Goal: Task Accomplishment & Management: Manage account settings

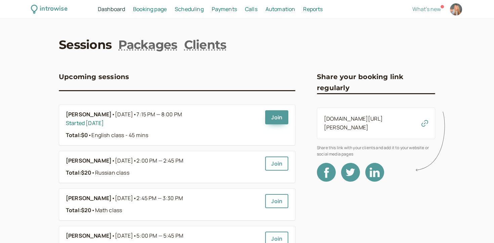
scroll to position [79, 0]
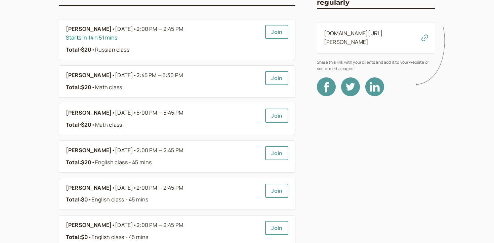
scroll to position [87, 0]
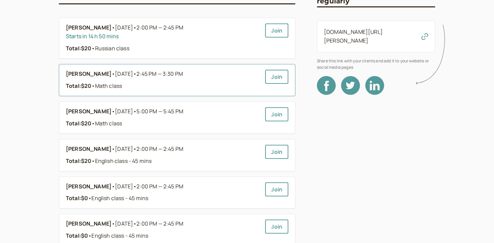
click at [103, 71] on b "[PERSON_NAME]" at bounding box center [89, 74] width 46 height 9
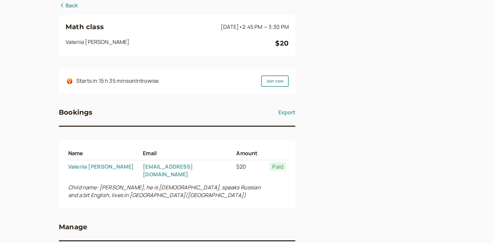
scroll to position [91, 0]
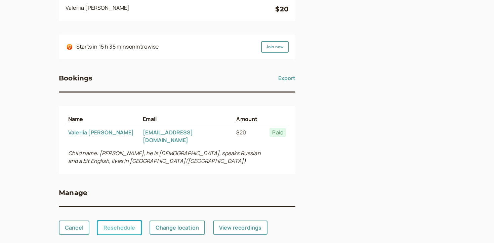
click at [116, 221] on link "Reschedule" at bounding box center [119, 228] width 44 height 14
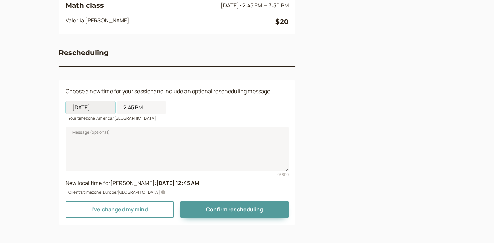
click at [102, 110] on input "09/06/2025" at bounding box center [90, 107] width 50 height 12
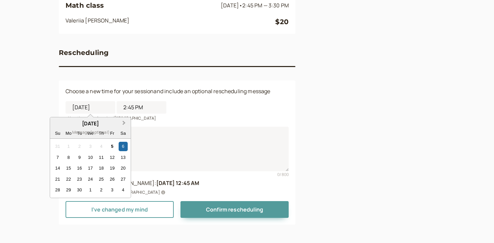
click at [122, 121] on button "Next Month" at bounding box center [124, 123] width 11 height 11
click at [55, 123] on button "Previous Month" at bounding box center [56, 123] width 11 height 11
click at [52, 172] on div "September 2025 Su Mo Tu We Th Fr Sa 31 1 2 3 4 5 6 7 8 9 10 11 12 13 14 15 16 1…" at bounding box center [90, 158] width 81 height 81
click at [56, 168] on div "14" at bounding box center [57, 168] width 9 height 9
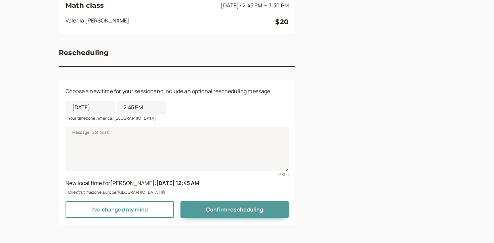
type input "09/14/2025"
click at [148, 109] on input "2:45 PM" at bounding box center [142, 107] width 50 height 12
click at [141, 178] on li "9:00 AM" at bounding box center [141, 181] width 29 height 10
type input "9:00 AM"
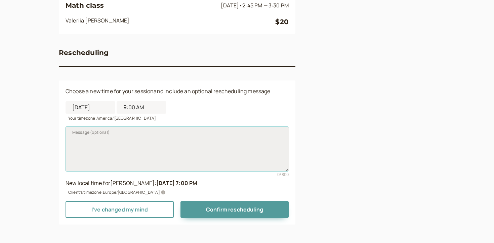
click at [165, 171] on textarea "Message (optional)" at bounding box center [176, 149] width 223 height 44
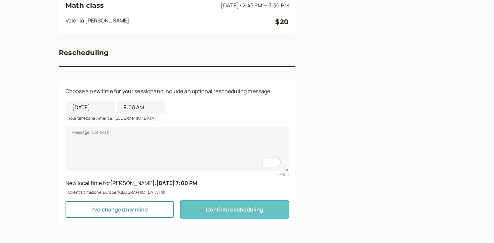
click at [232, 211] on span "Confirm rescheduling" at bounding box center [234, 209] width 57 height 7
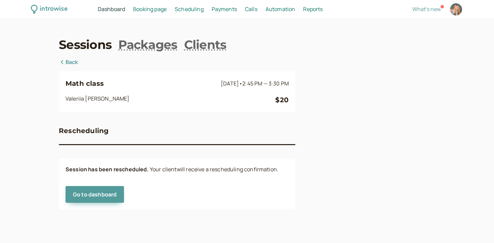
scroll to position [0, 0]
click at [105, 15] on div "introwise Dashboard Dashboard Booking page Booking Scheduling Scheduling Paymen…" at bounding box center [247, 9] width 494 height 19
click at [105, 10] on span "Dashboard" at bounding box center [111, 8] width 27 height 7
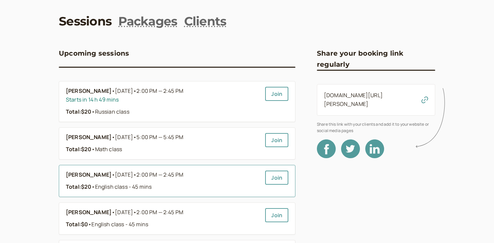
scroll to position [24, 0]
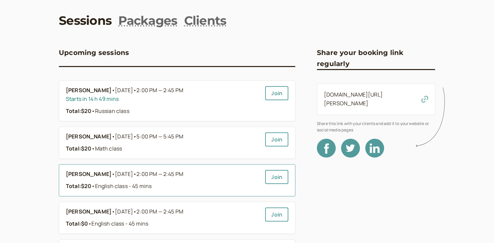
click at [91, 182] on link "Iuliia Nekrasova • Sep 7 • 2:00 PM — 2:45 PM Total: $20 • English class - 45 mi…" at bounding box center [163, 180] width 194 height 21
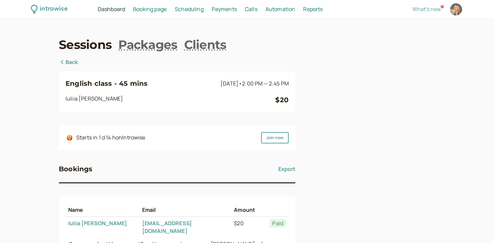
click at [66, 58] on div "Sessions Packages Clients Back English class - 45 mins Sep 7 • 2:00 PM — 2:45 P…" at bounding box center [247, 208] width 376 height 344
click at [66, 64] on link "Back" at bounding box center [68, 62] width 19 height 9
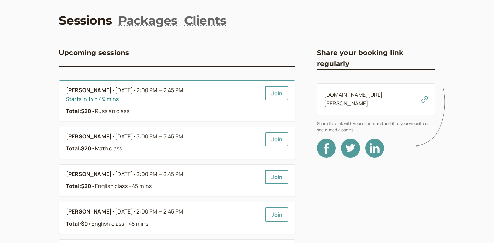
click at [93, 102] on div "Starts in 14 h 49 mins" at bounding box center [163, 99] width 194 height 9
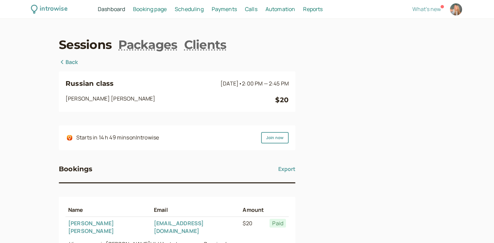
click at [66, 67] on div "Russian class Tomorrow • 2:00 PM — 2:45 PM Yeva Boiko $20 Starts in 14 h 49 min…" at bounding box center [177, 192] width 236 height 268
click at [66, 61] on link "Back" at bounding box center [68, 62] width 19 height 9
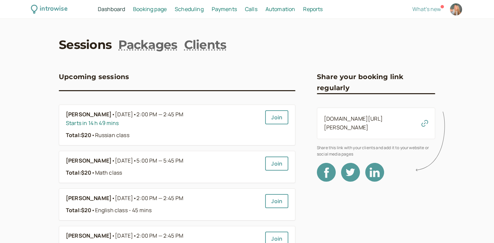
scroll to position [24, 0]
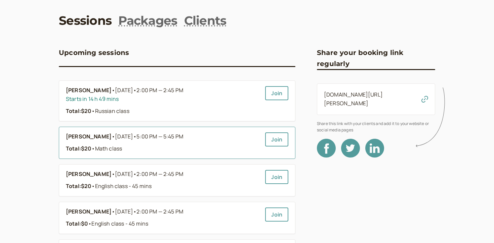
click at [92, 136] on b "[PERSON_NAME]" at bounding box center [89, 137] width 46 height 9
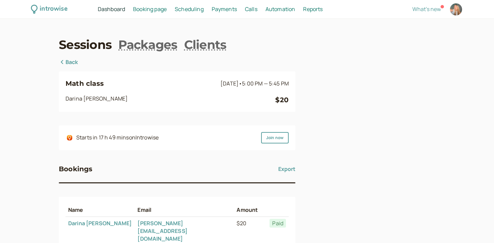
click at [74, 61] on link "Back" at bounding box center [68, 62] width 19 height 9
